Goal: Information Seeking & Learning: Compare options

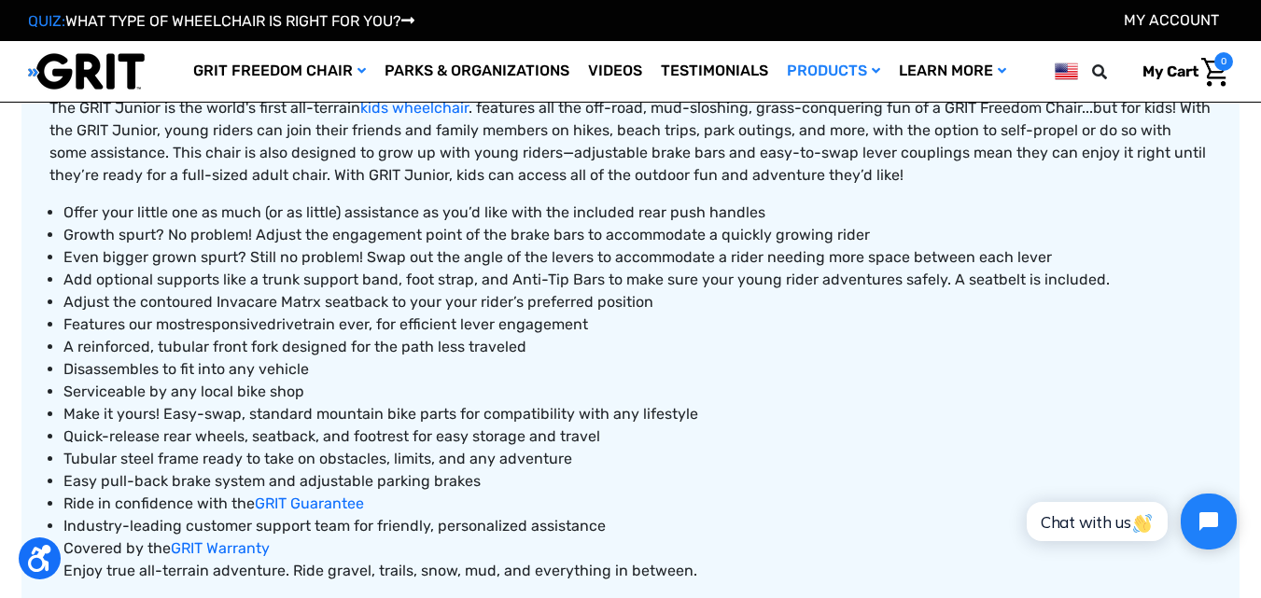
scroll to position [747, 0]
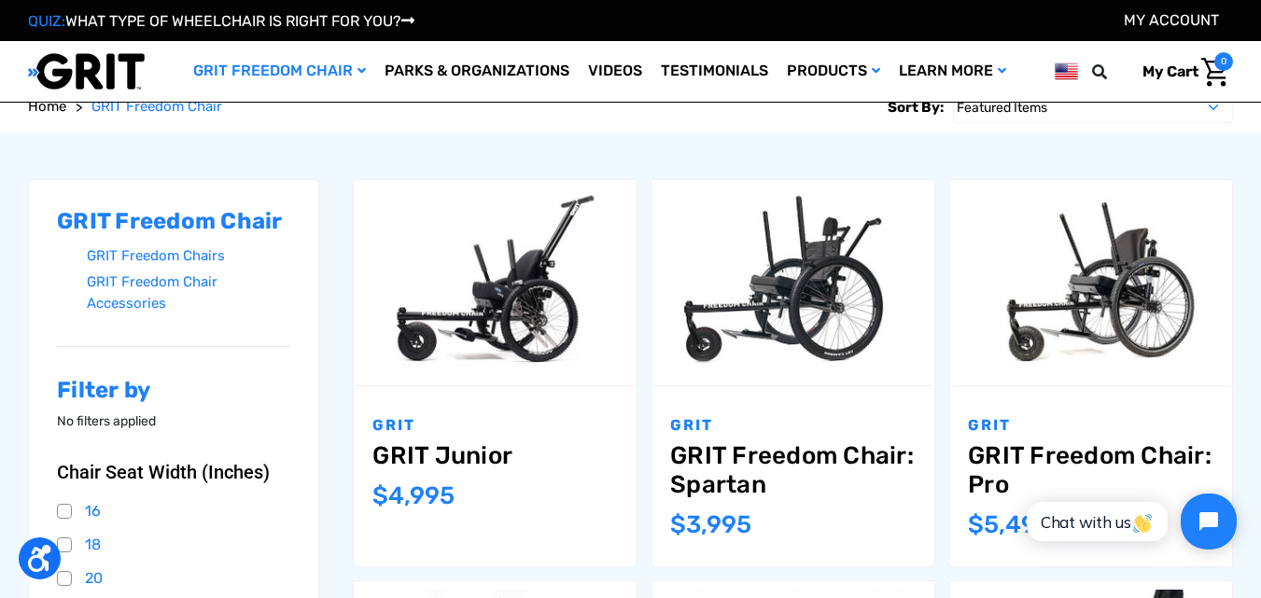
scroll to position [187, 0]
